Goal: Check status

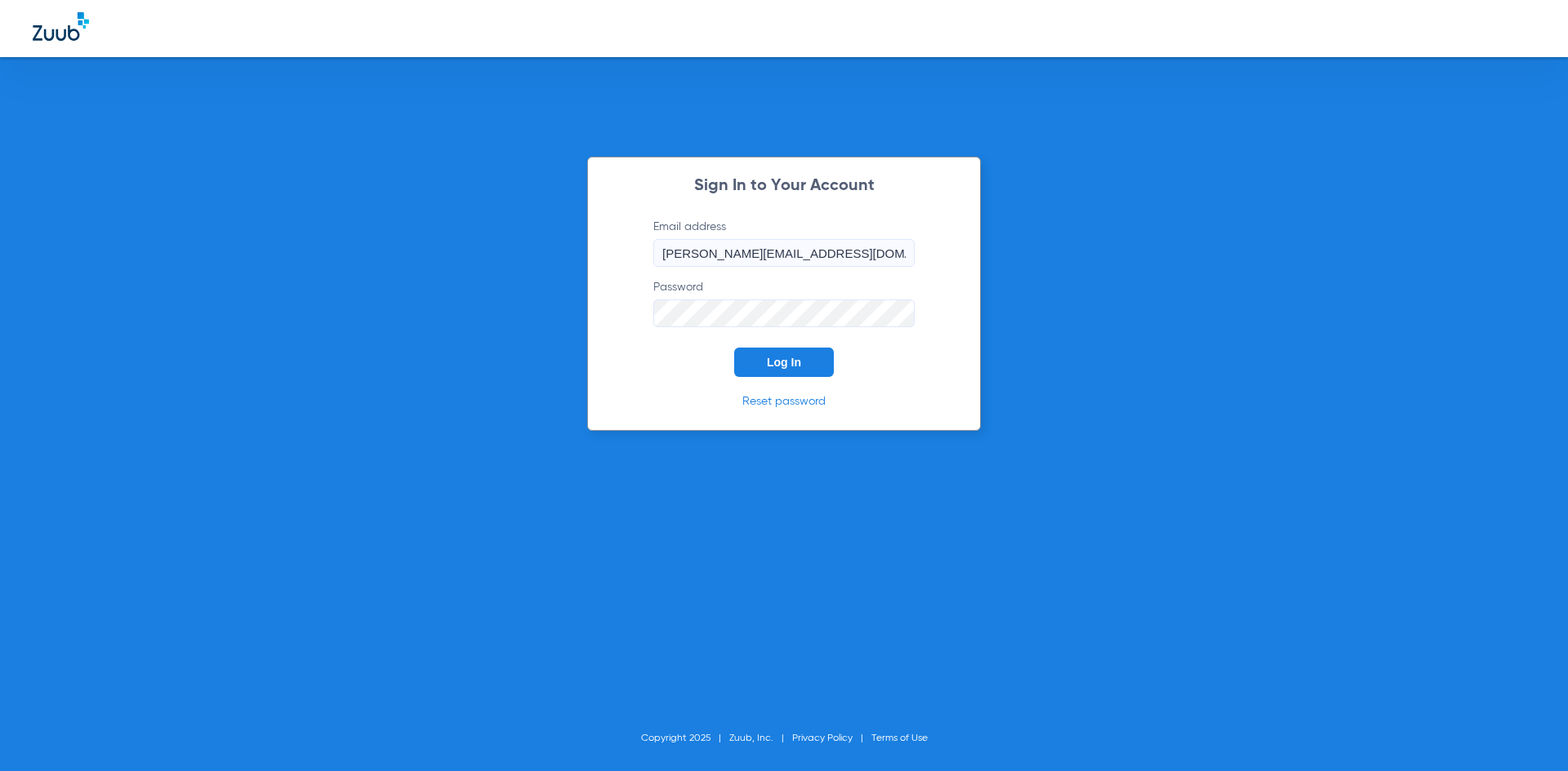
click at [807, 352] on button "Log In" at bounding box center [784, 362] width 100 height 30
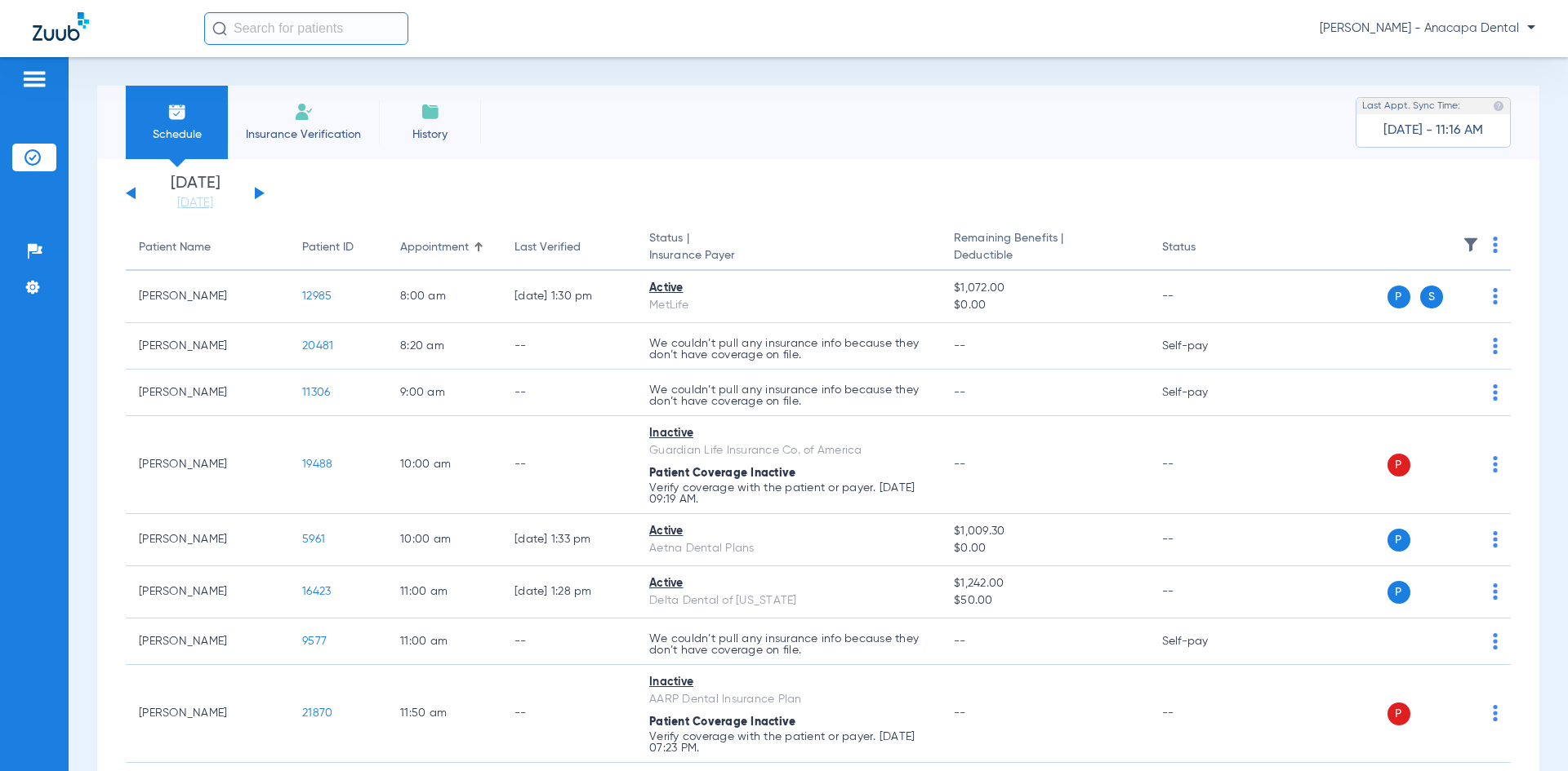
click at [255, 194] on button at bounding box center [260, 193] width 10 height 13
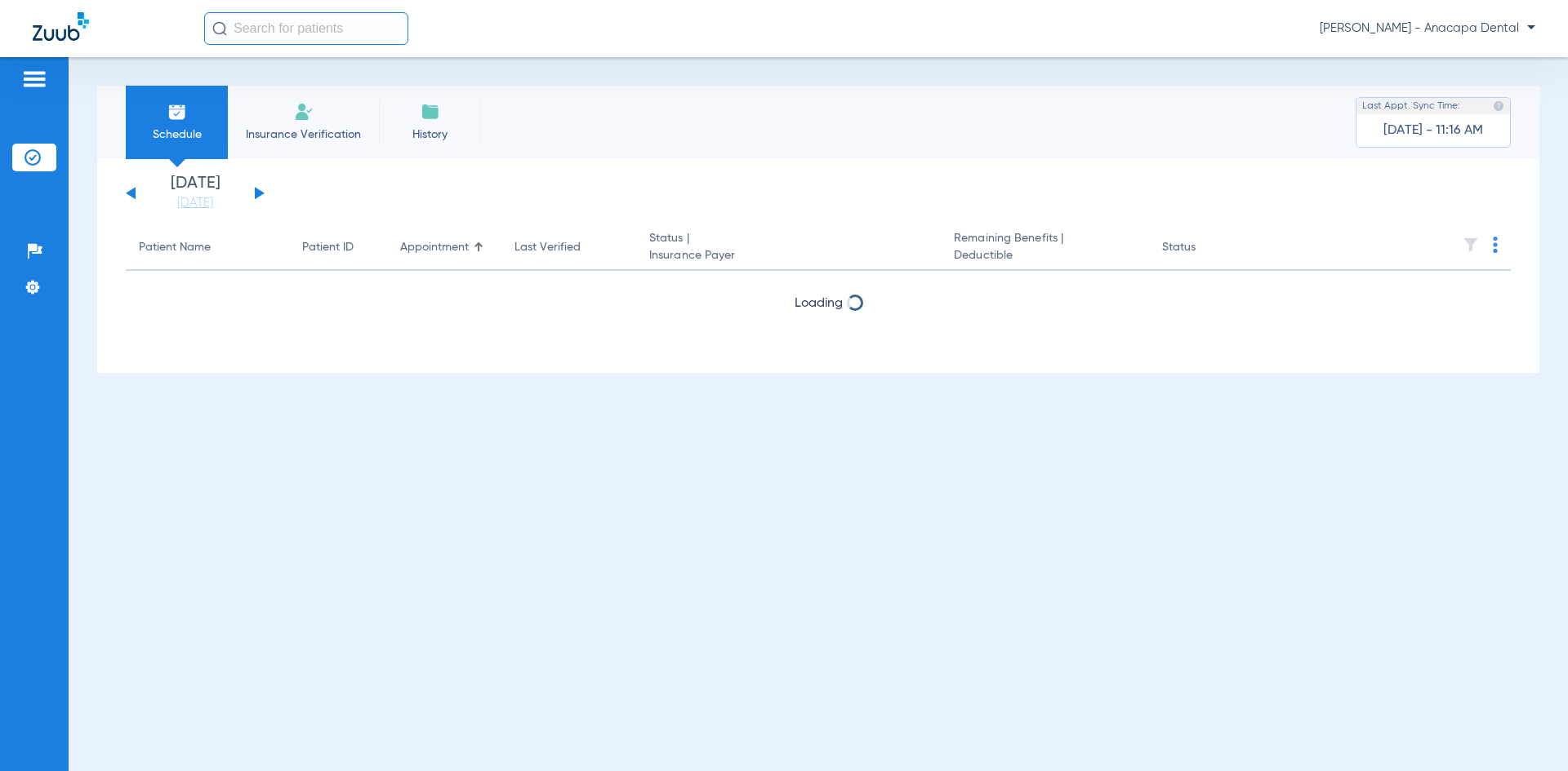
click at [255, 194] on button at bounding box center [260, 193] width 10 height 13
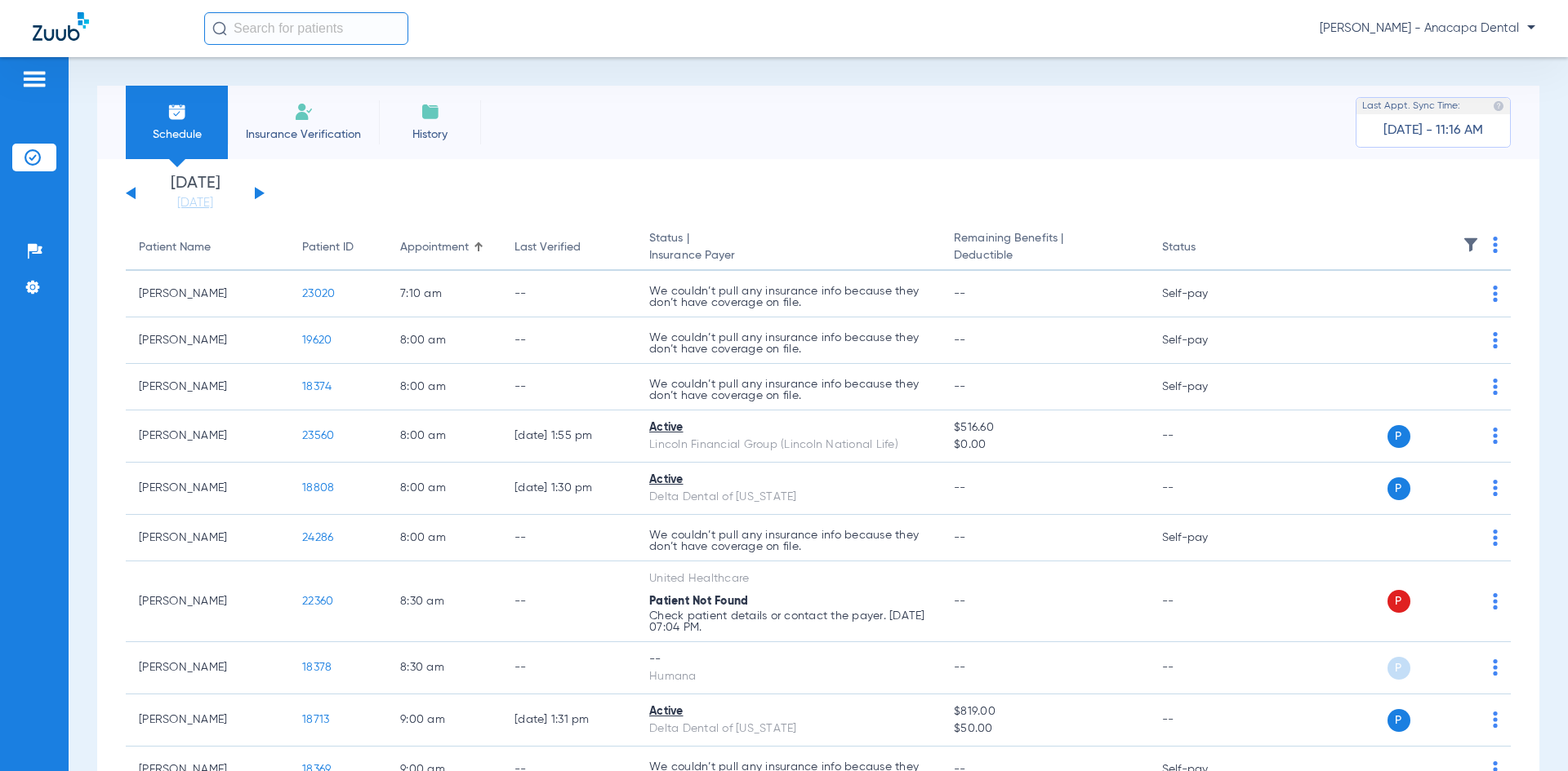
click at [255, 194] on button at bounding box center [260, 193] width 10 height 13
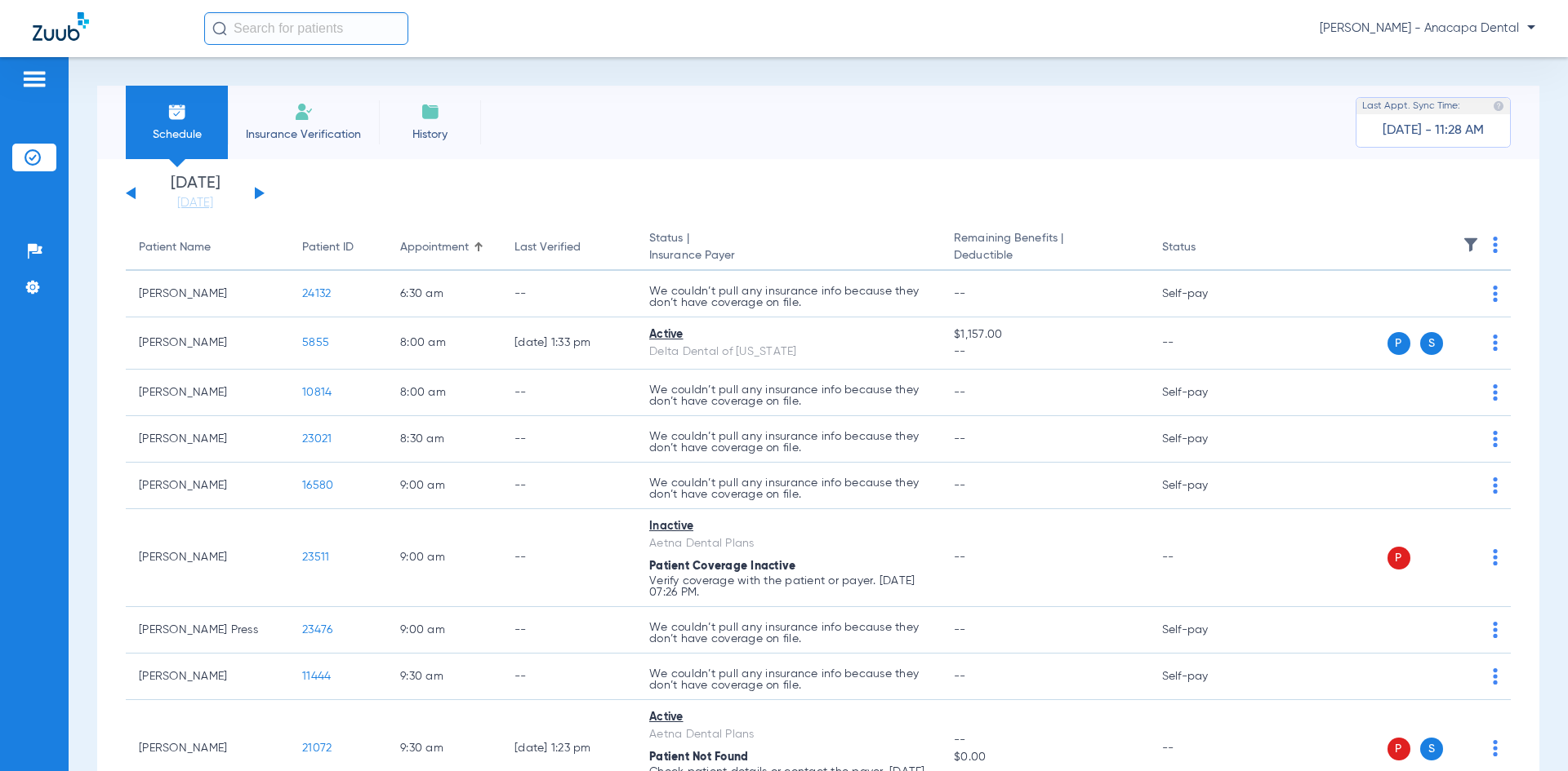
click at [258, 187] on div "[DATE] [DATE] [DATE] [DATE] [DATE] [DATE] [DATE] [DATE] [DATE] [DATE] [DATE] [D…" at bounding box center [195, 194] width 139 height 36
click at [255, 198] on button at bounding box center [260, 193] width 10 height 13
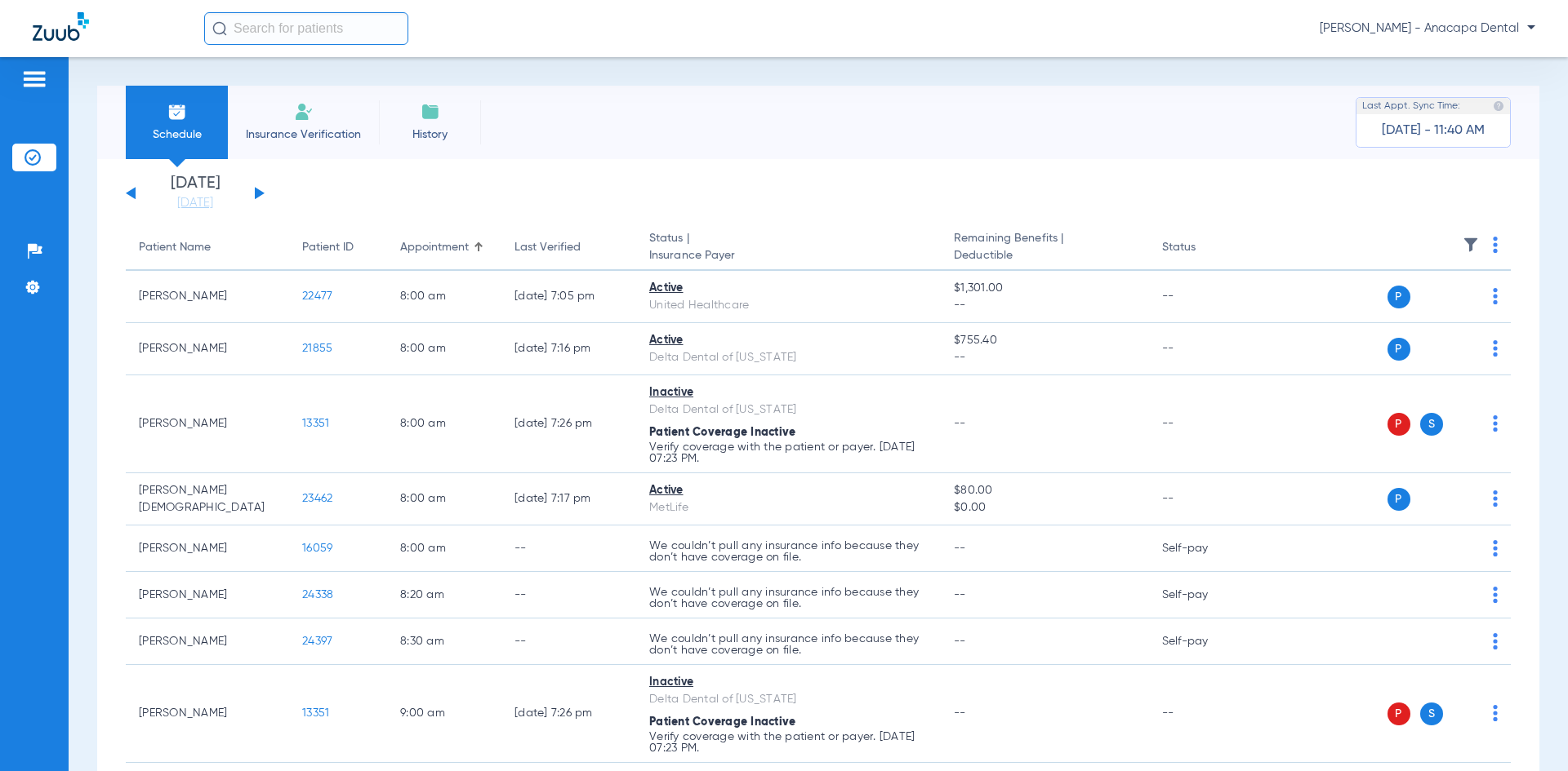
click at [261, 191] on div "[DATE] [DATE] [DATE] [DATE] [DATE] [DATE] [DATE] [DATE] [DATE] [DATE] [DATE] [D…" at bounding box center [195, 194] width 139 height 36
click at [255, 194] on button at bounding box center [260, 193] width 10 height 13
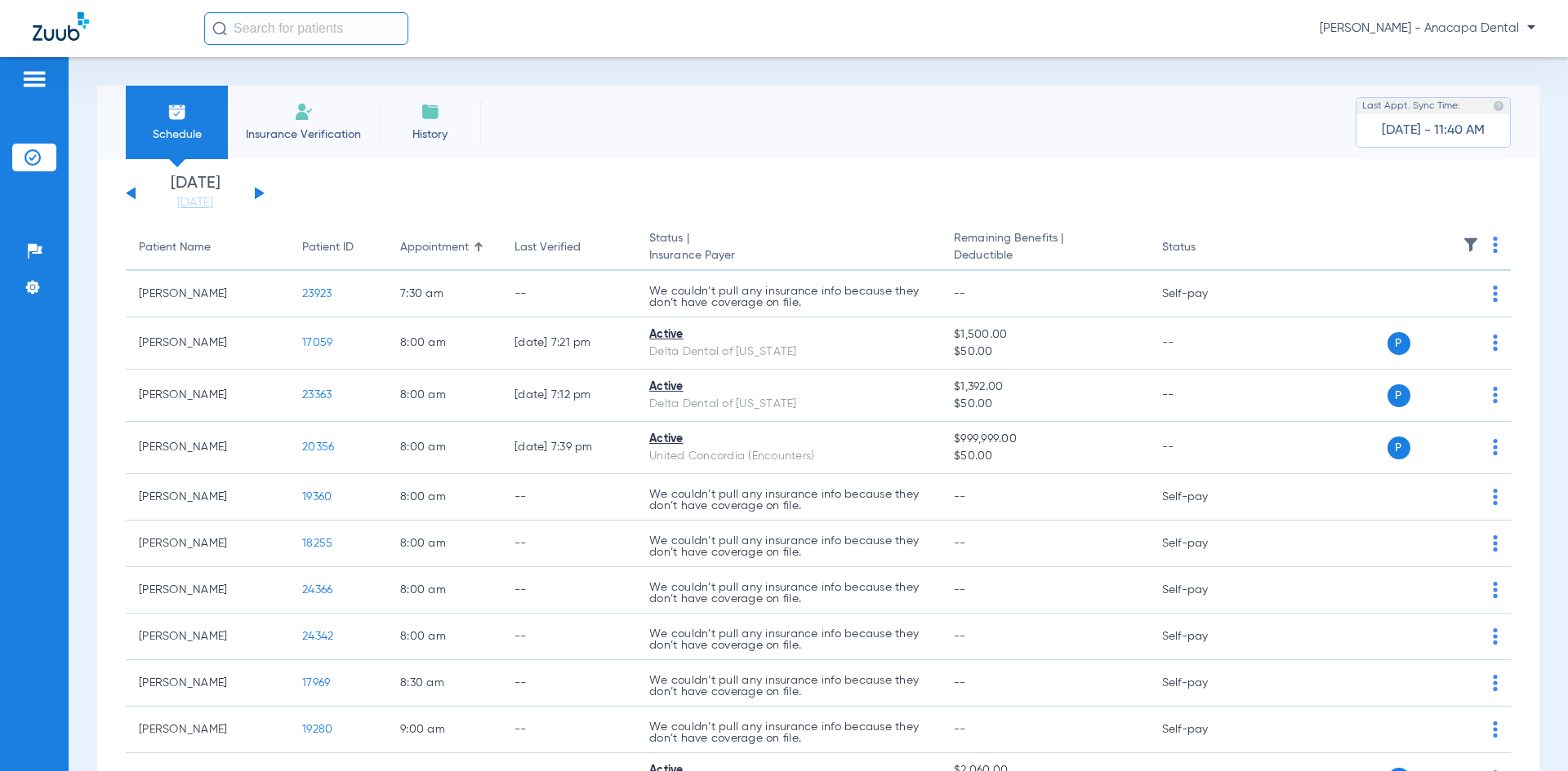
click at [256, 191] on button at bounding box center [260, 193] width 10 height 13
